Goal: Task Accomplishment & Management: Manage account settings

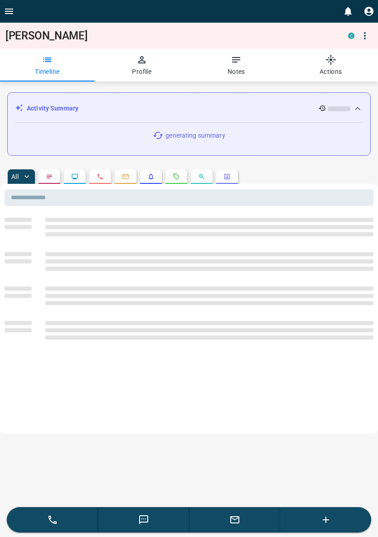
click at [333, 60] on icon "button" at bounding box center [330, 59] width 11 height 11
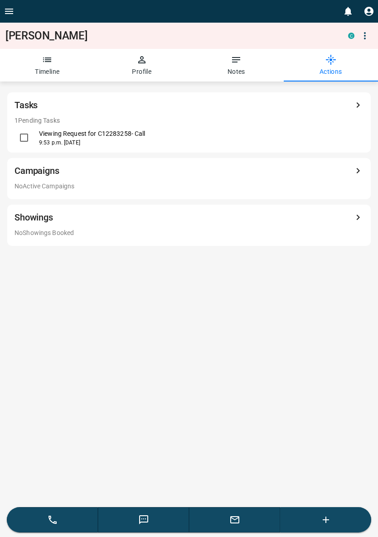
click at [28, 126] on div "1 Pending Tasks Viewing Request for C12283258 - Call 9:53 p.m. [DATE]" at bounding box center [189, 131] width 349 height 31
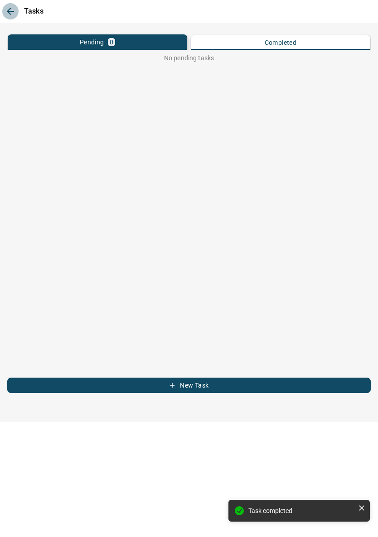
click at [15, 12] on icon "button" at bounding box center [10, 11] width 11 height 11
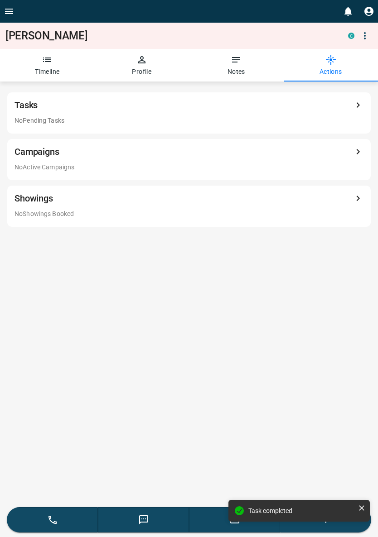
click at [141, 65] on icon "button" at bounding box center [141, 59] width 11 height 11
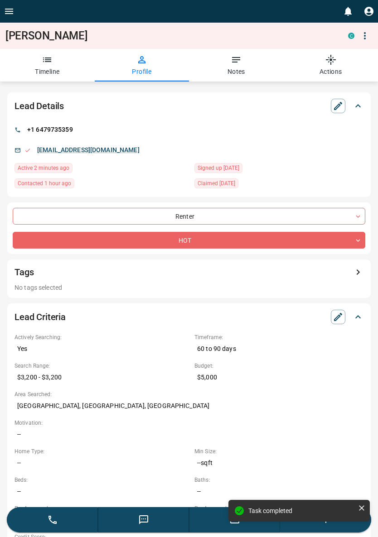
click at [335, 61] on icon "button" at bounding box center [331, 60] width 10 height 10
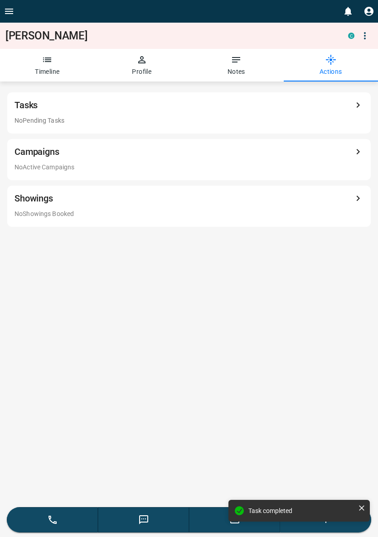
click at [348, 153] on div "Campaigns" at bounding box center [189, 154] width 349 height 18
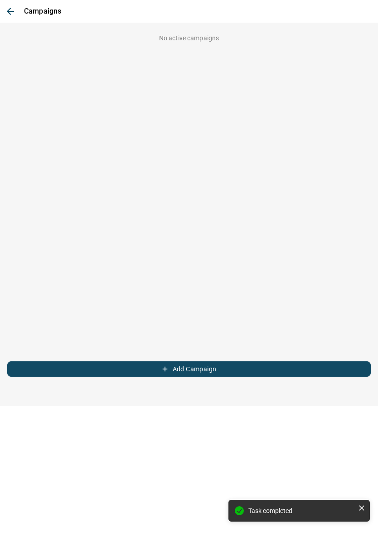
click at [271, 368] on button "Add Campaign" at bounding box center [188, 369] width 363 height 15
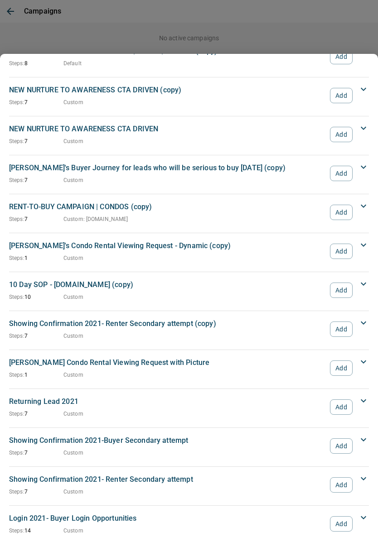
scroll to position [984, 0]
click at [341, 480] on button "Add" at bounding box center [341, 485] width 23 height 15
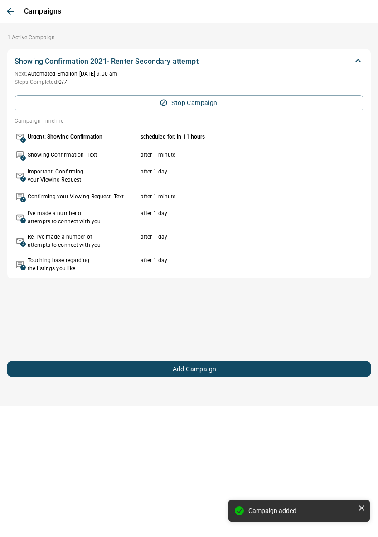
click at [287, 365] on button "Add Campaign" at bounding box center [188, 369] width 363 height 15
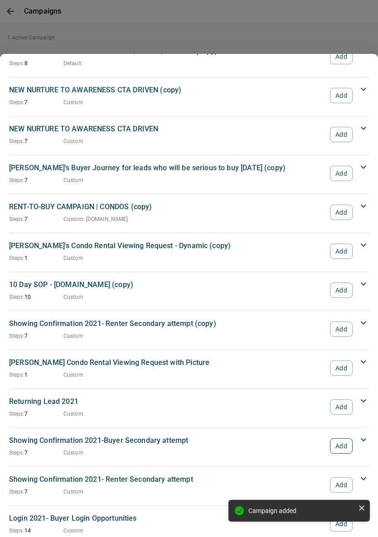
click at [343, 445] on button "Add" at bounding box center [341, 446] width 23 height 15
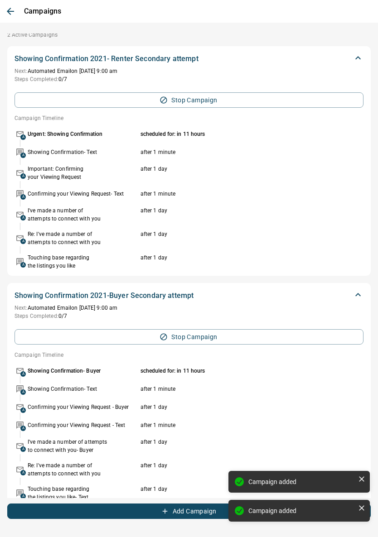
click at [205, 508] on button "Add Campaign" at bounding box center [188, 511] width 363 height 15
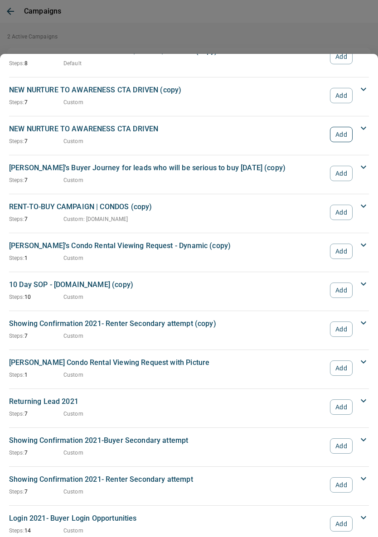
click at [335, 140] on button "Add" at bounding box center [341, 134] width 23 height 15
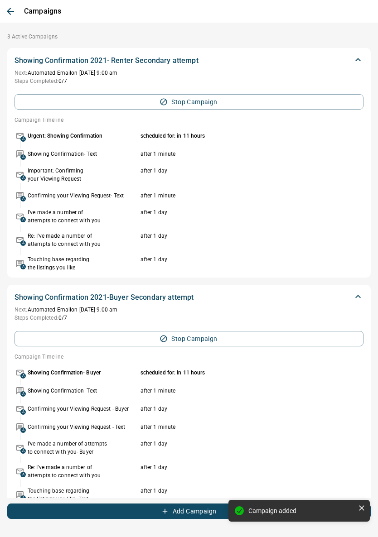
click at [10, 16] on icon "button" at bounding box center [10, 11] width 11 height 11
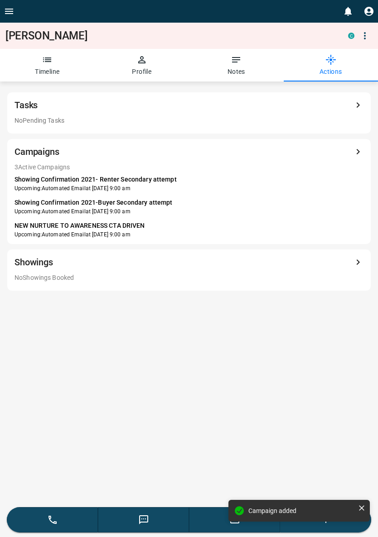
click at [140, 63] on icon "button" at bounding box center [141, 59] width 11 height 11
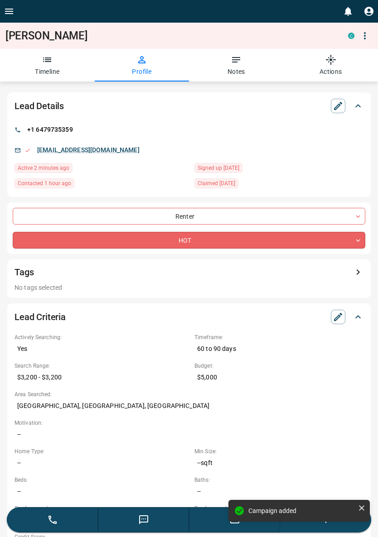
click at [271, 238] on body "**********" at bounding box center [189, 463] width 378 height 927
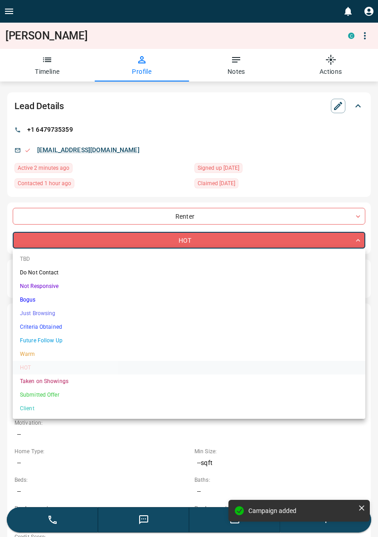
click at [143, 113] on div at bounding box center [189, 268] width 378 height 537
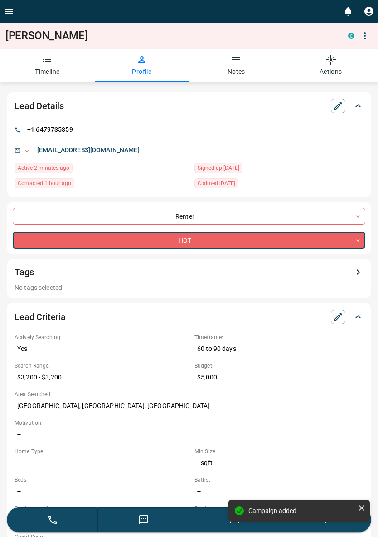
click at [57, 68] on div "TBD Do Not Contact Not Responsive Bogus Just Browsing Criteria Obtained Future …" at bounding box center [189, 268] width 378 height 537
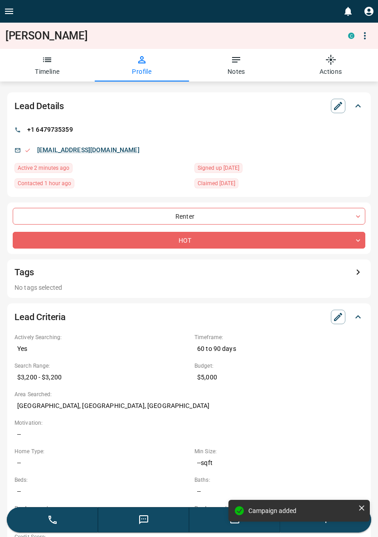
click at [6, 12] on icon "Open drawer" at bounding box center [9, 11] width 11 height 11
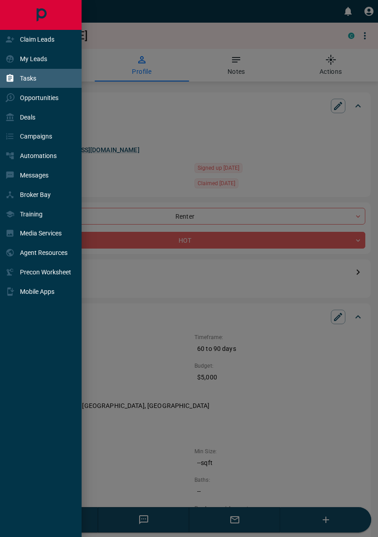
click at [43, 83] on div "Tasks" at bounding box center [42, 78] width 84 height 19
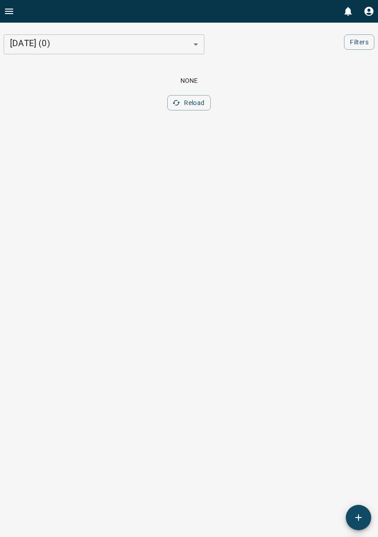
click at [168, 43] on body "0 [DATE] (0) ***** ​ Filters 0 Scroll to Top None Reload" at bounding box center [189, 82] width 378 height 165
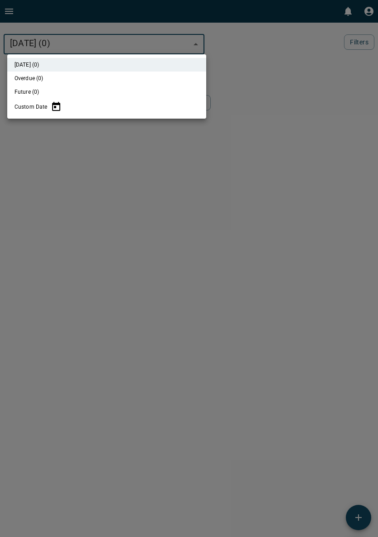
click at [214, 142] on div at bounding box center [189, 268] width 378 height 537
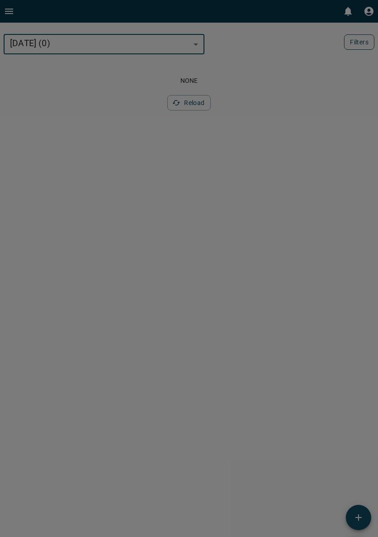
click at [352, 46] on button "Filters" at bounding box center [359, 41] width 30 height 15
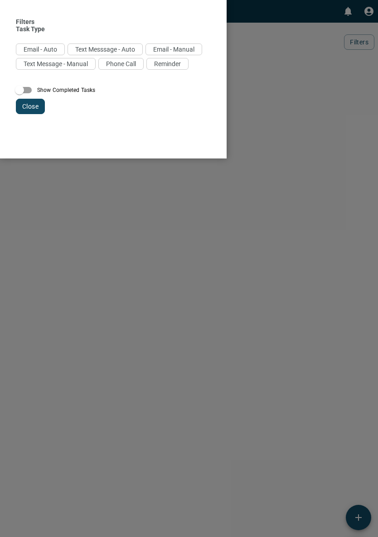
click at [33, 111] on button "Close" at bounding box center [30, 106] width 29 height 15
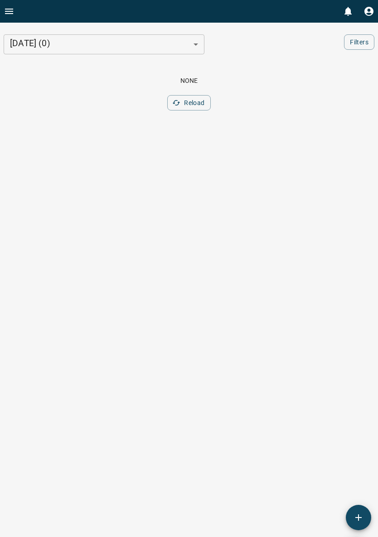
click at [6, 16] on icon "Open drawer" at bounding box center [9, 11] width 11 height 11
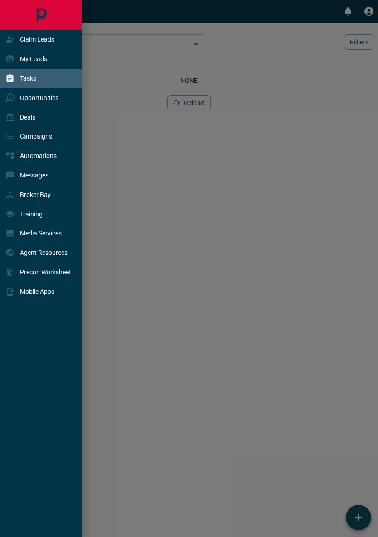
click at [324, 83] on div at bounding box center [189, 268] width 378 height 537
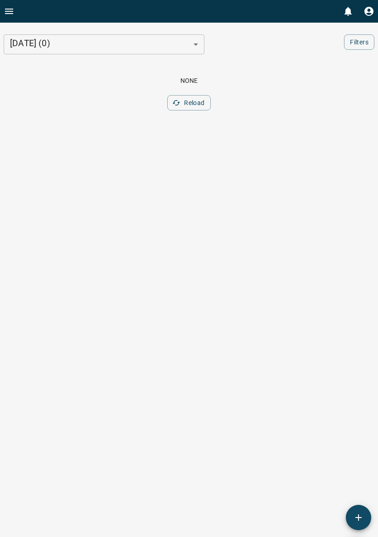
click at [166, 44] on body "0 [DATE] (0) ***** ​ Filters 0 Scroll to Top None Reload" at bounding box center [189, 82] width 378 height 165
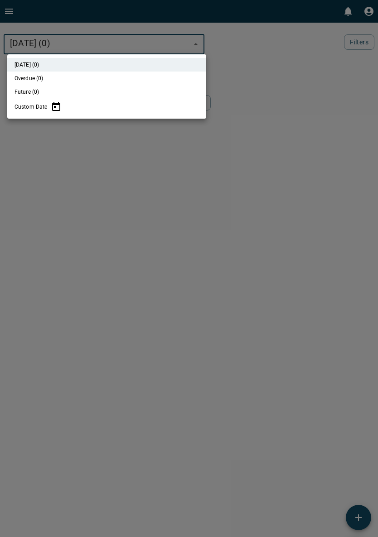
click at [152, 171] on div at bounding box center [189, 268] width 378 height 537
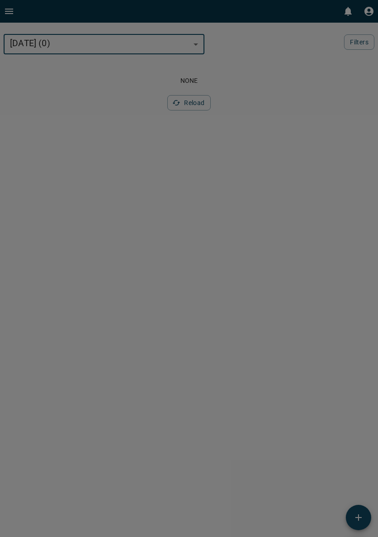
click at [6, 10] on icon "Open drawer" at bounding box center [9, 11] width 11 height 11
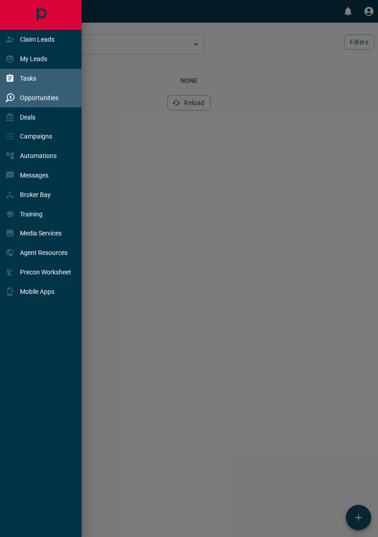
click at [48, 102] on p "Opportunities" at bounding box center [39, 97] width 39 height 7
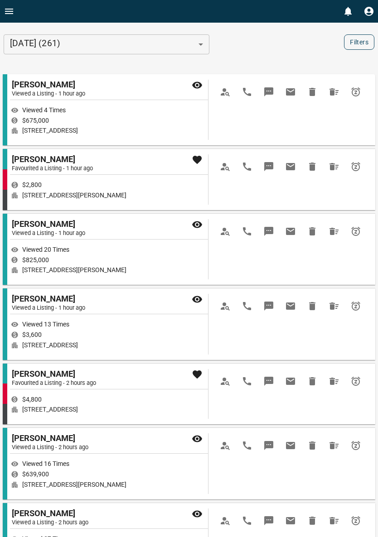
click at [362, 46] on button "Filters" at bounding box center [359, 41] width 30 height 15
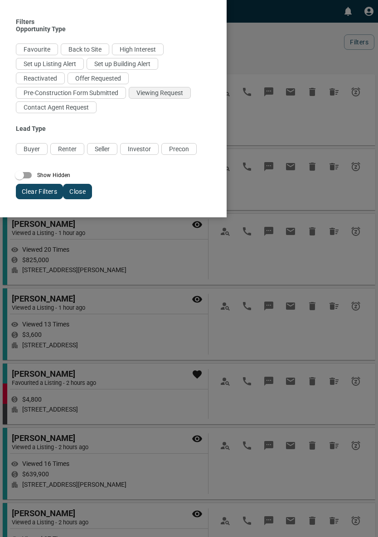
click at [170, 99] on div "Viewing Request" at bounding box center [160, 93] width 62 height 12
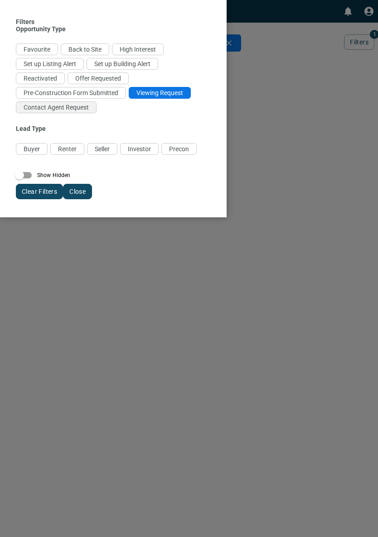
click at [84, 113] on div "Contact Agent Request" at bounding box center [56, 108] width 81 height 12
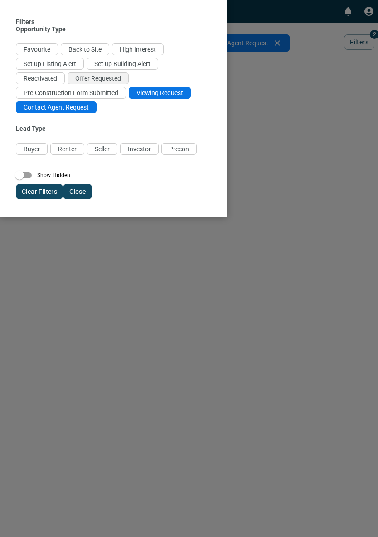
click at [106, 82] on span "Offer Requested" at bounding box center [98, 78] width 46 height 7
click at [340, 31] on div at bounding box center [189, 268] width 378 height 537
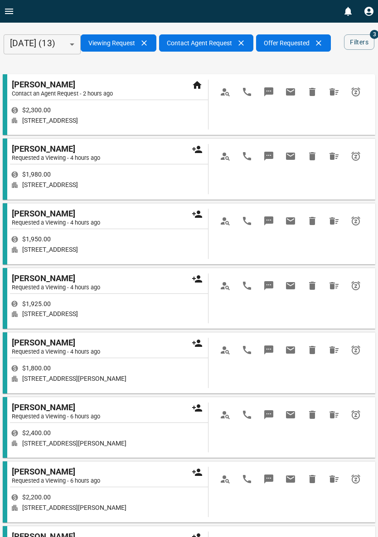
click at [148, 308] on div "$1,925.00" at bounding box center [110, 304] width 198 height 8
